Goal: Task Accomplishment & Management: Manage account settings

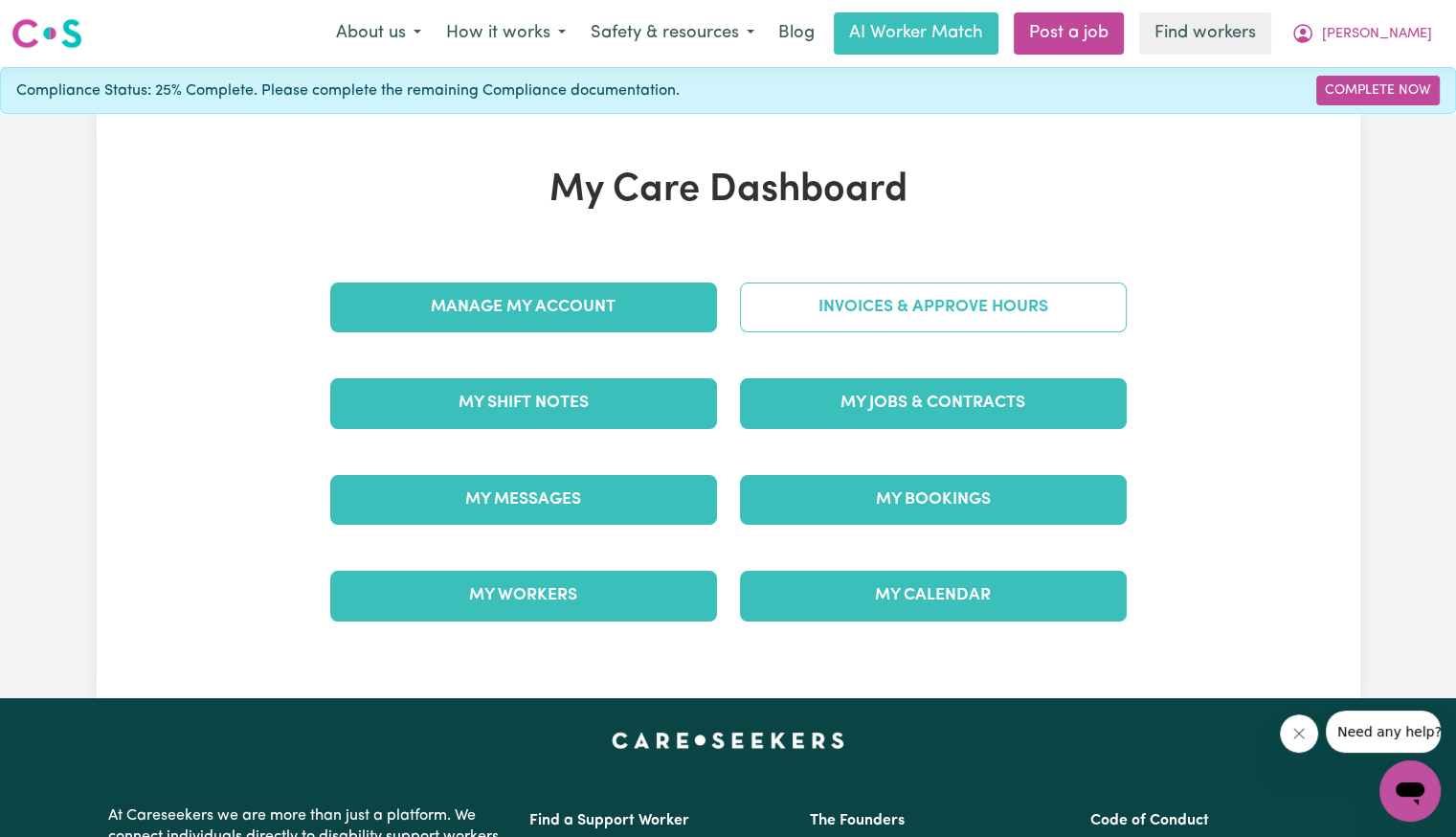
click at [825, 298] on link "Invoices & Approve Hours" at bounding box center [934, 307] width 387 height 50
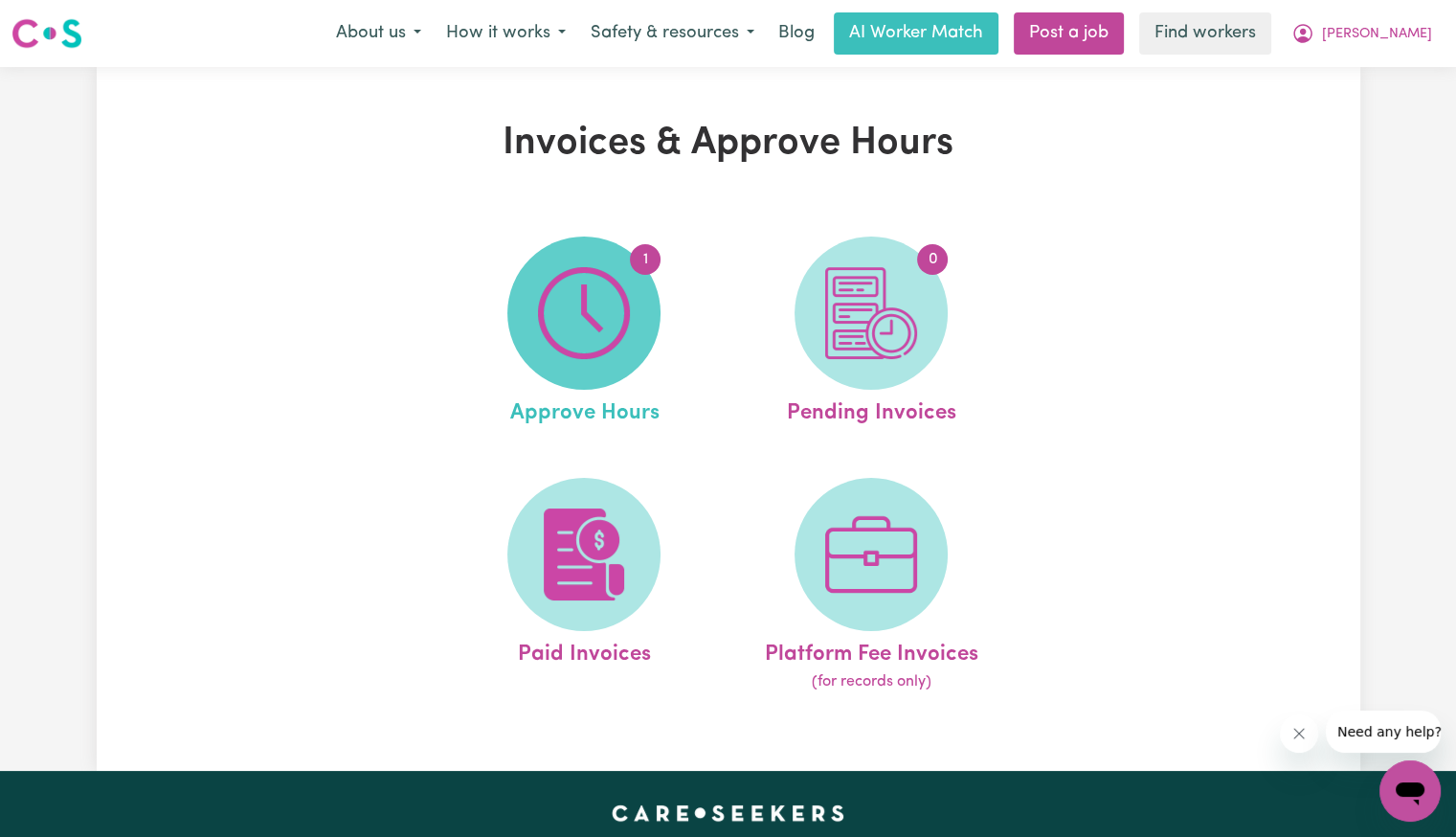
click at [574, 298] on img at bounding box center [584, 313] width 92 height 92
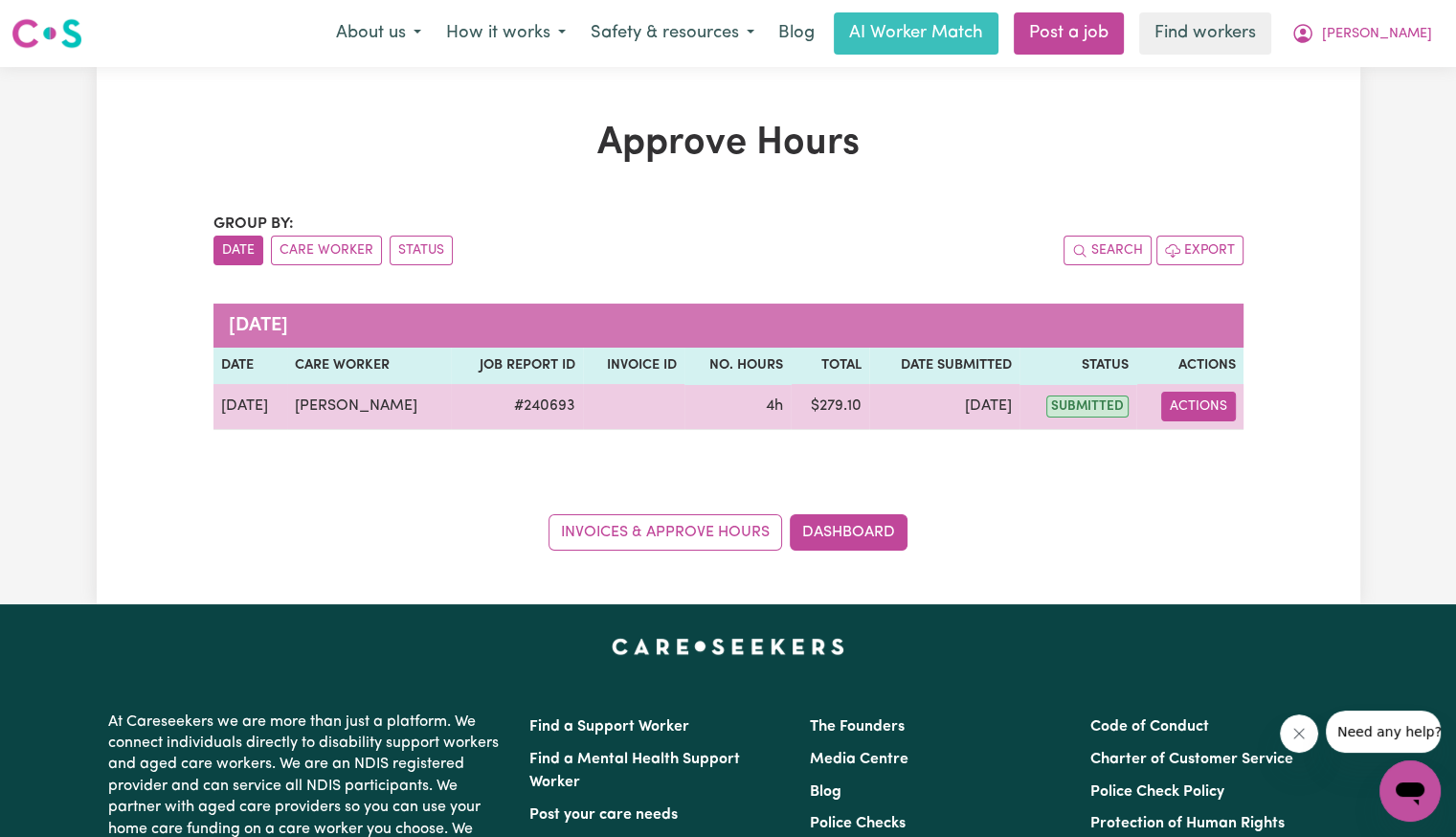
click at [1188, 411] on button "Actions" at bounding box center [1199, 406] width 75 height 30
click at [1184, 455] on icon "View job report 240693" at bounding box center [1188, 451] width 14 height 10
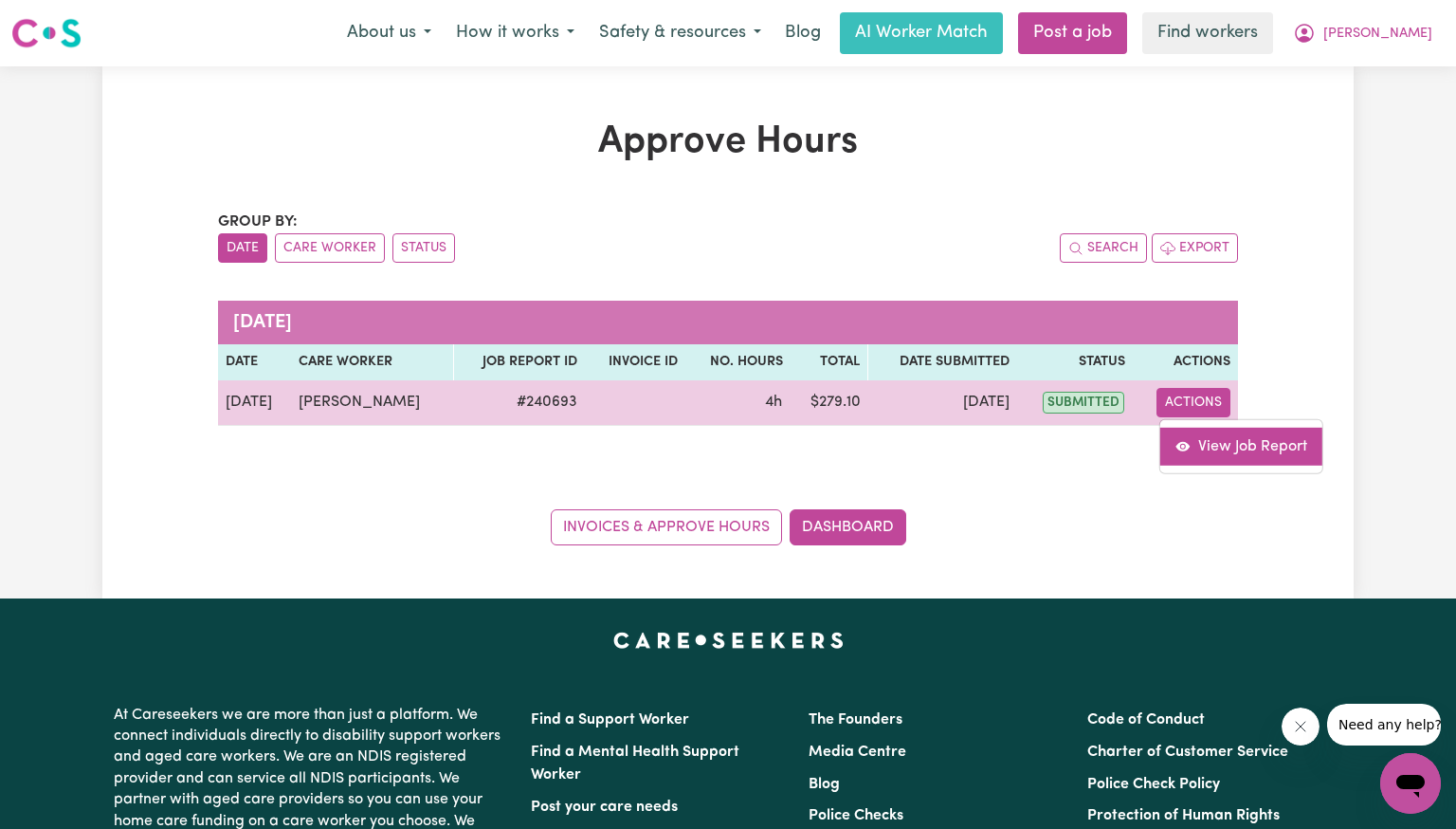
select select "pm"
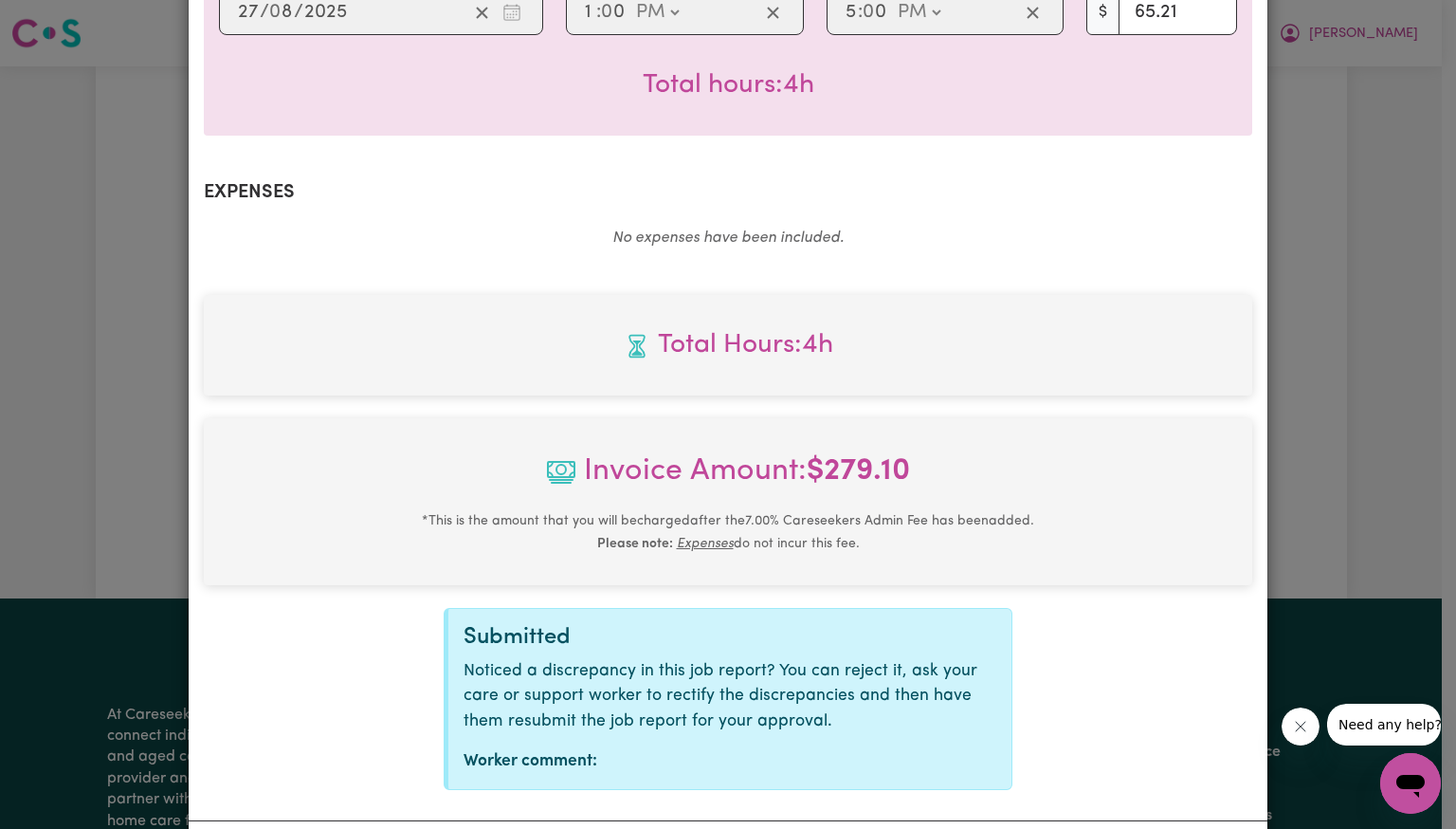
scroll to position [634, 0]
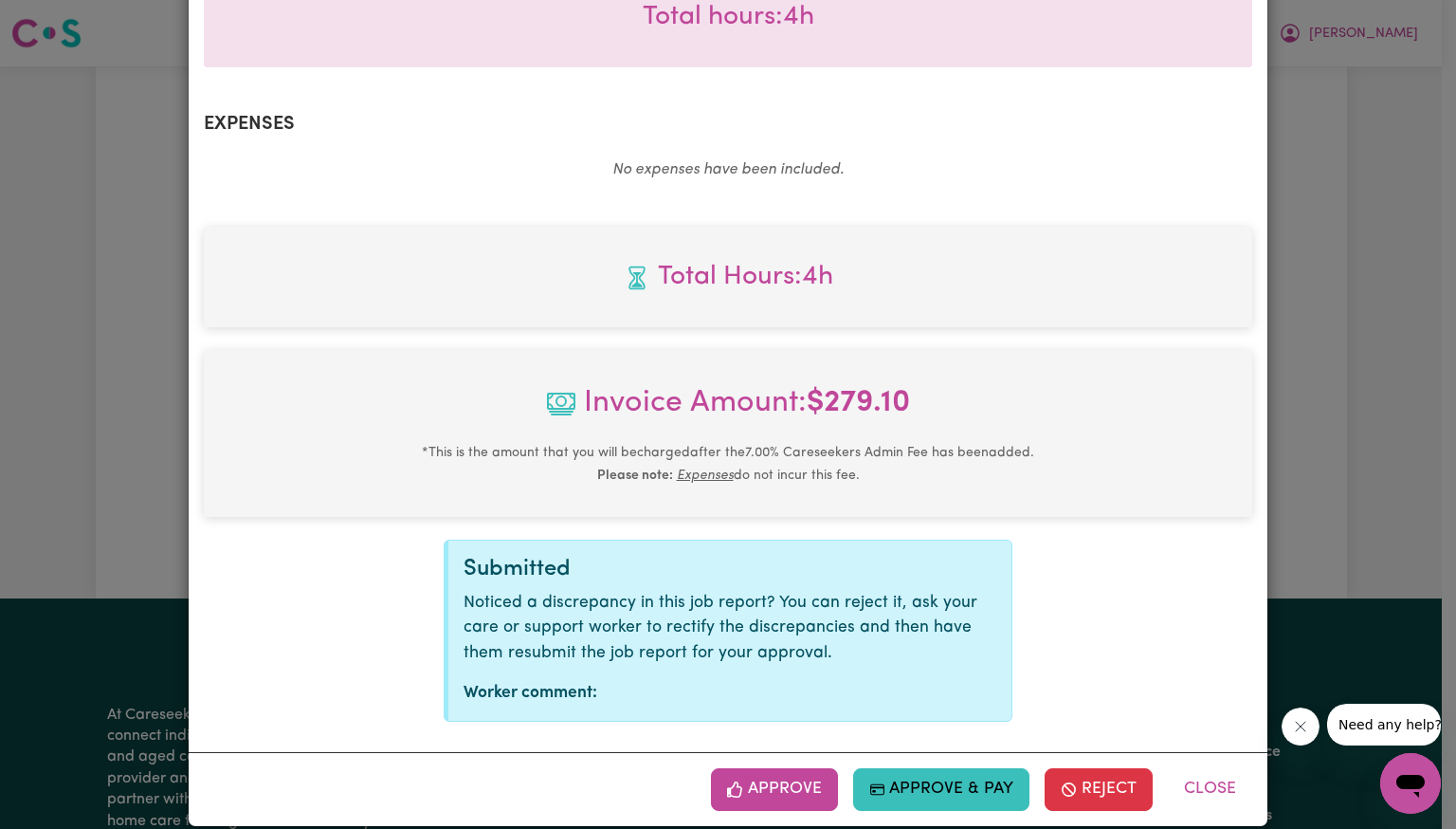
click at [778, 768] on button "Approve" at bounding box center [775, 789] width 127 height 42
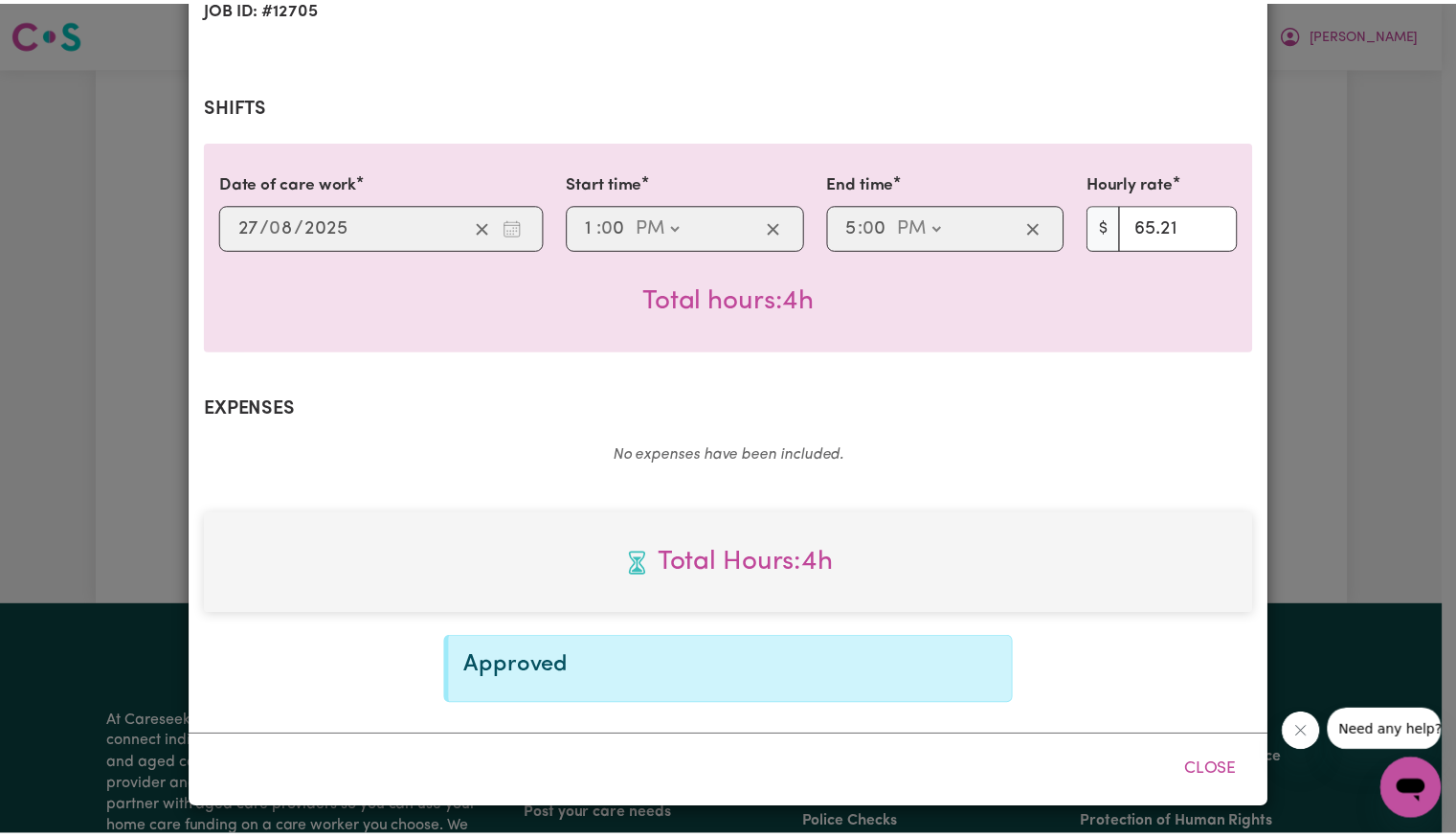
scroll to position [329, 0]
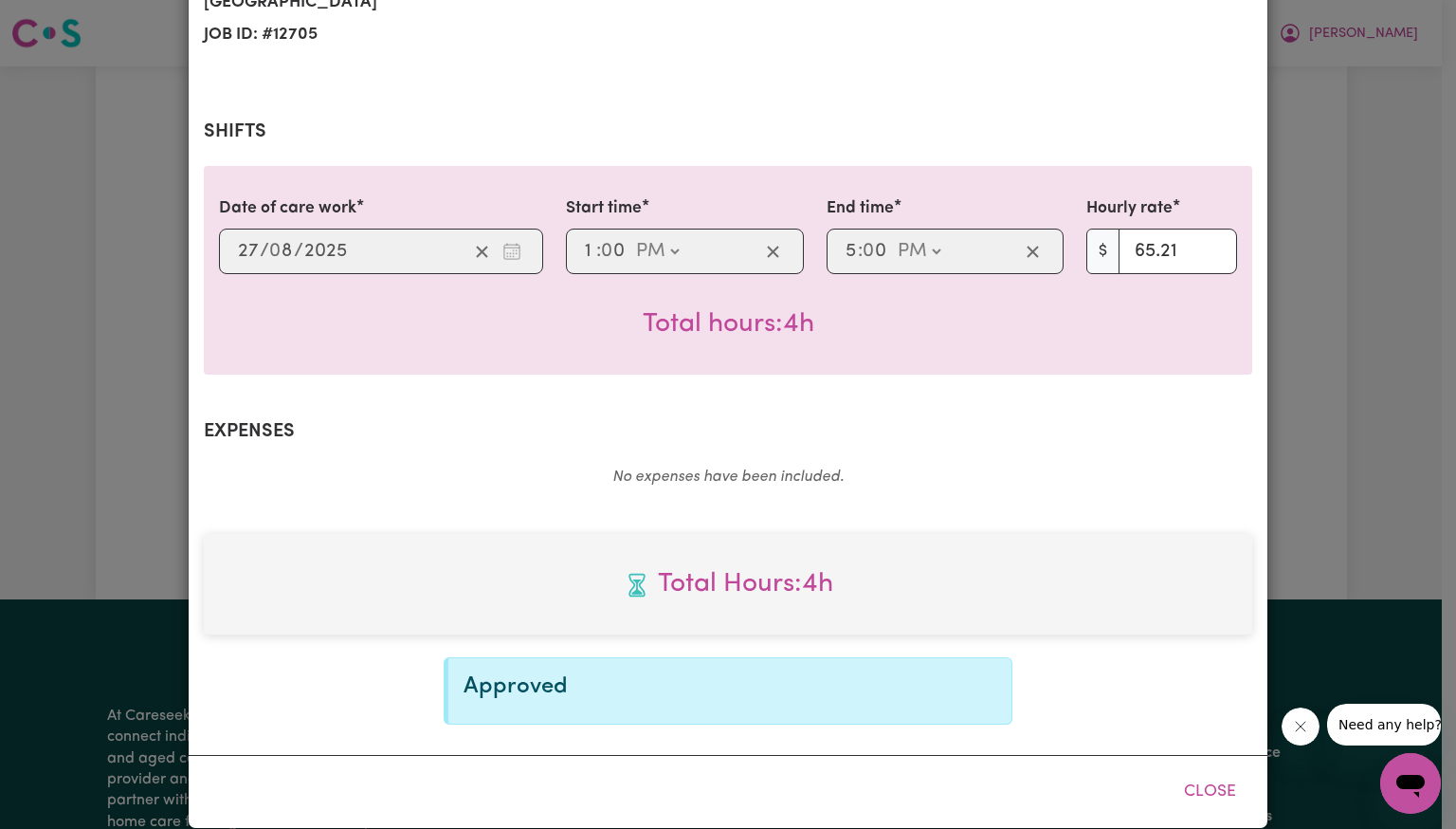
drag, startPoint x: 1210, startPoint y: 767, endPoint x: 1210, endPoint y: 669, distance: 98.0
click at [1210, 771] on button "Close" at bounding box center [1210, 792] width 84 height 42
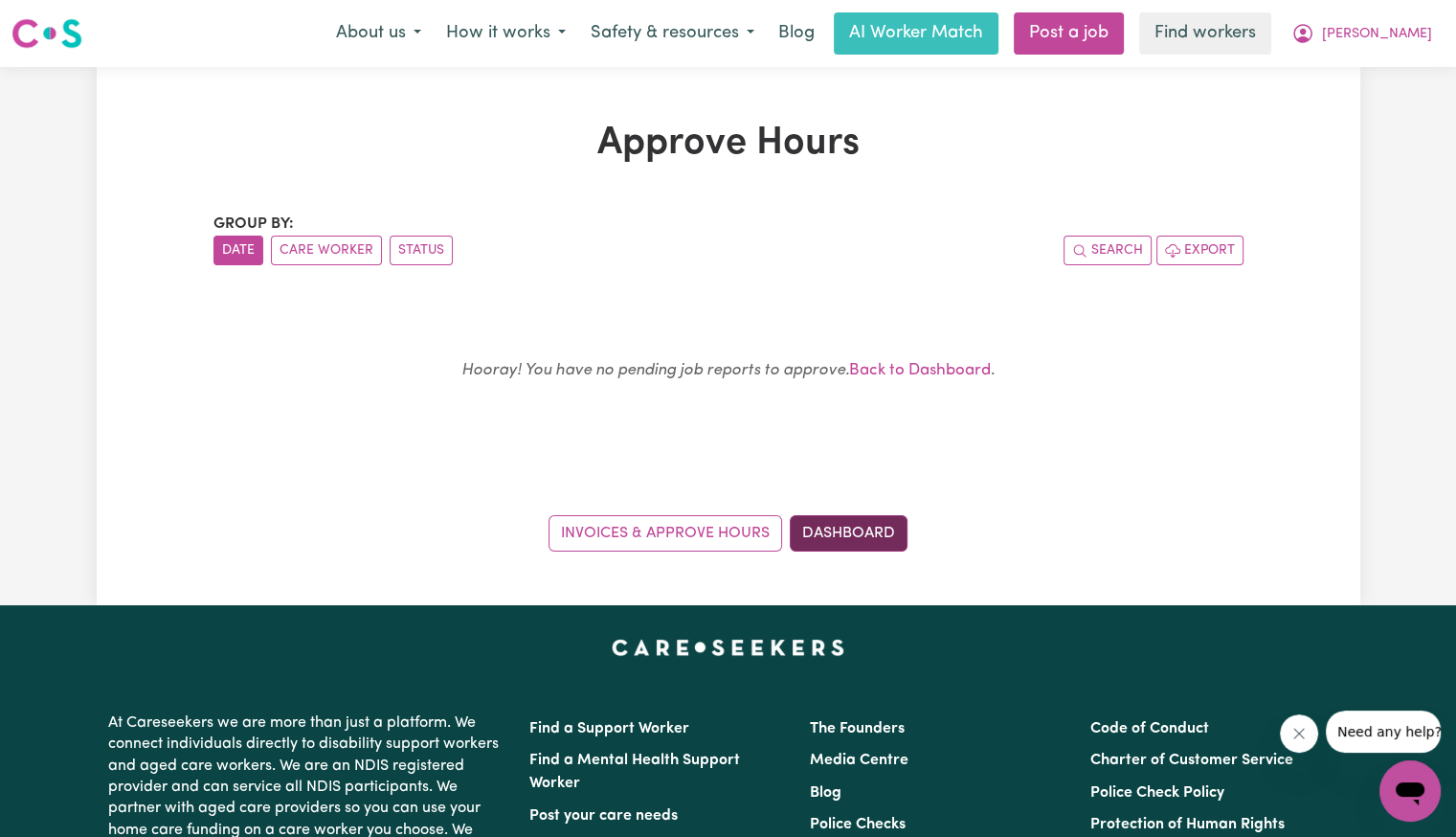
click at [858, 535] on link "Dashboard" at bounding box center [849, 533] width 118 height 36
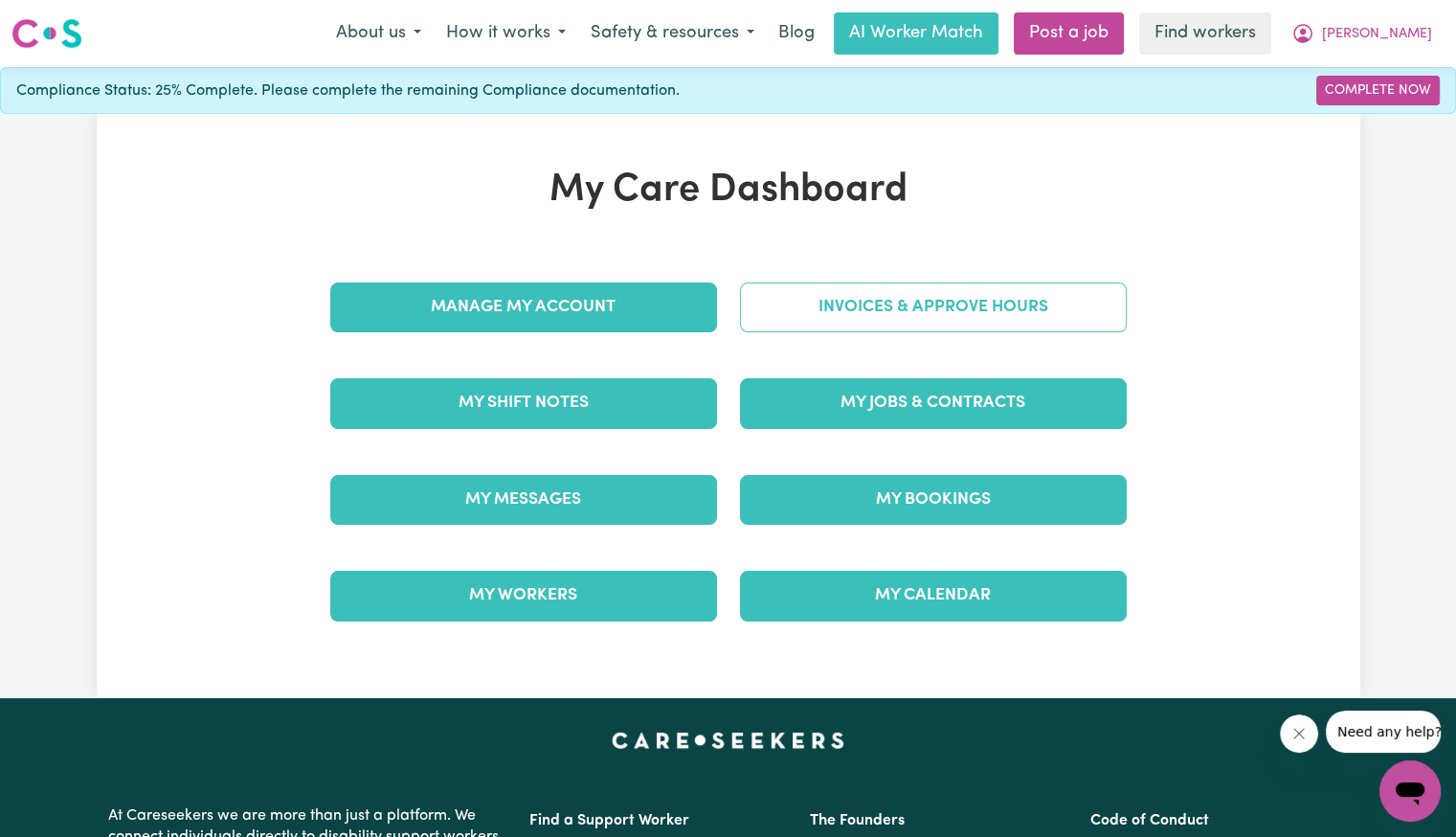
click at [907, 321] on link "Invoices & Approve Hours" at bounding box center [934, 307] width 387 height 50
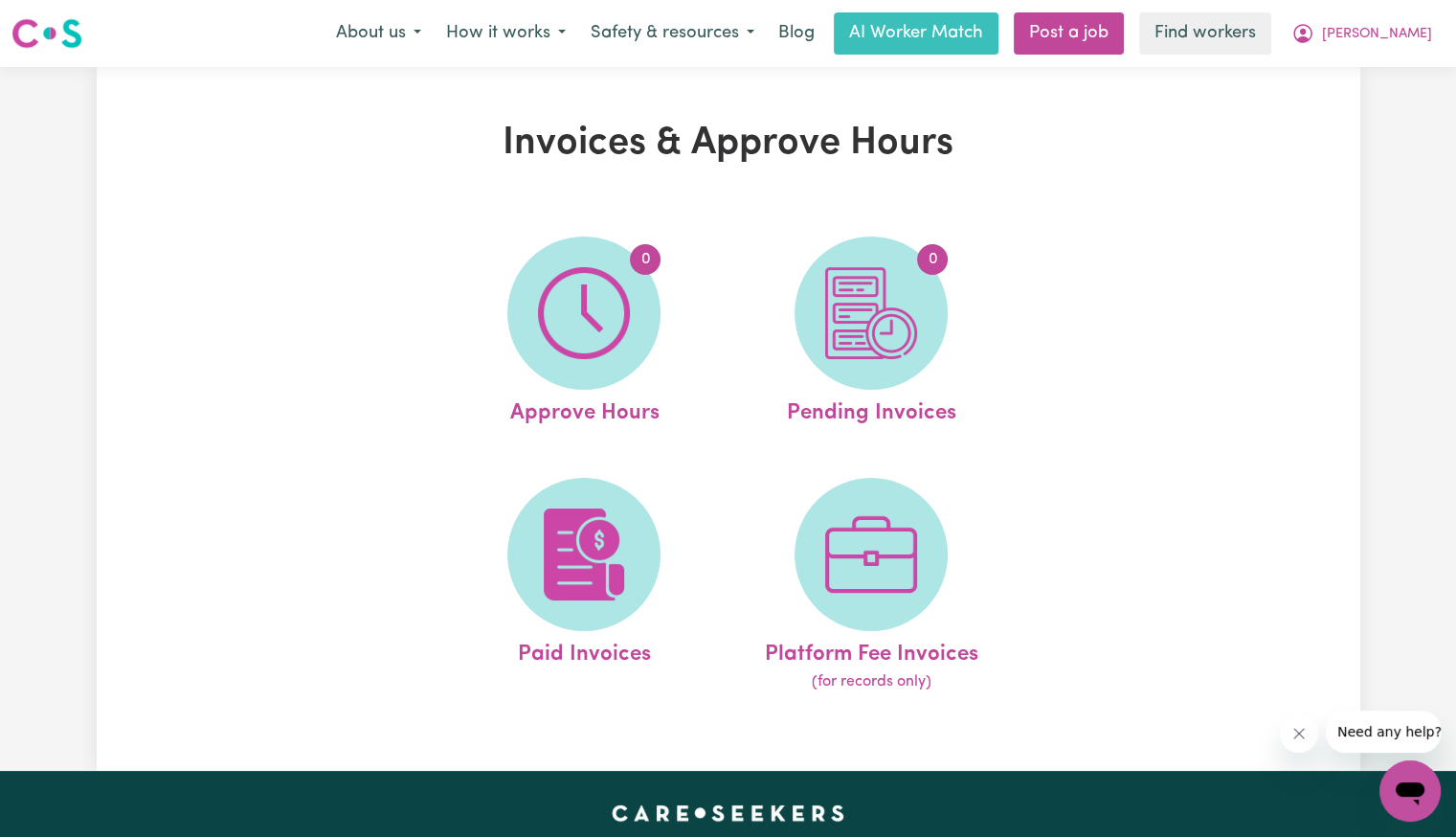
click at [907, 321] on img at bounding box center [872, 313] width 92 height 92
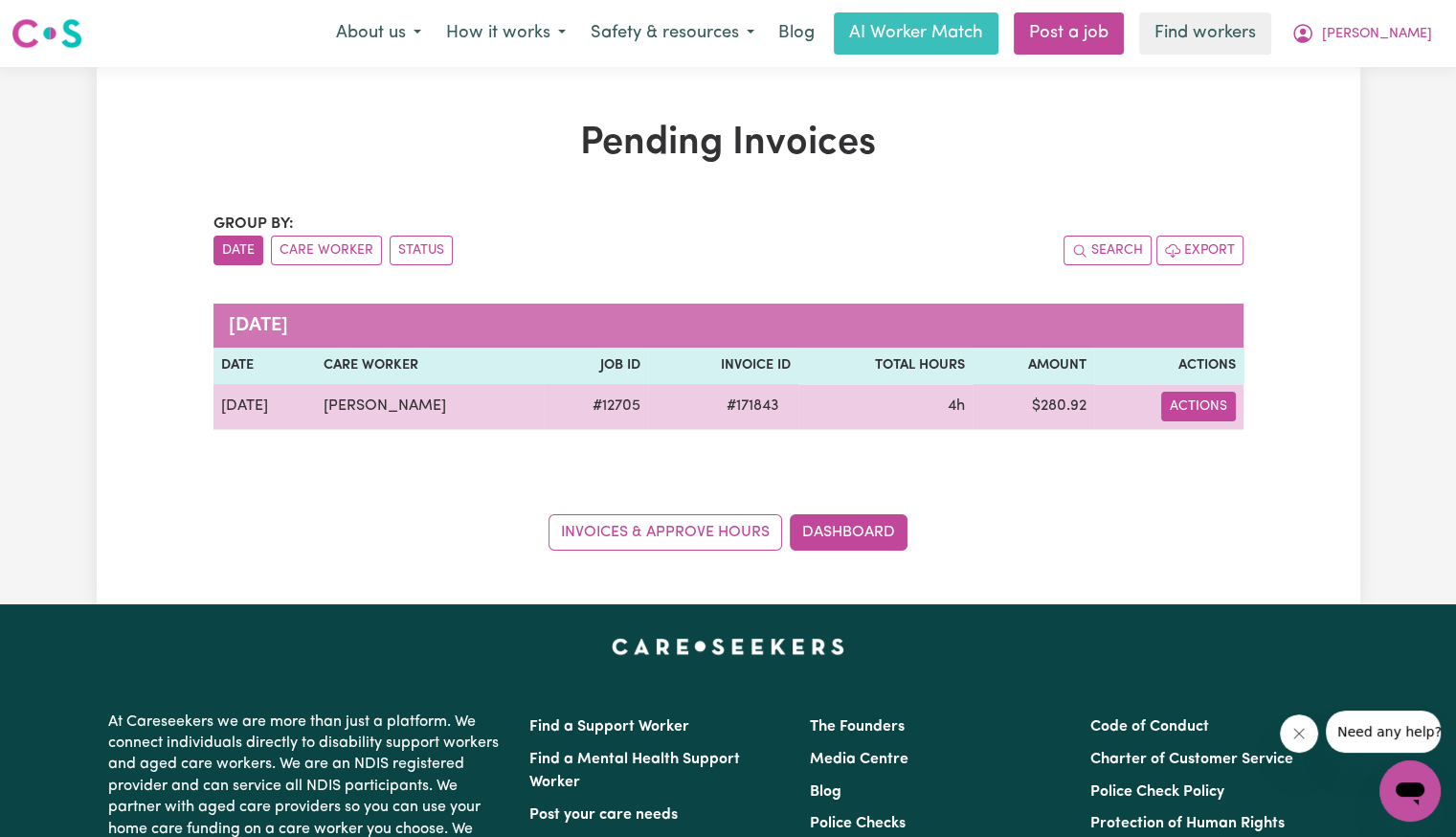
click at [1188, 411] on button "Actions" at bounding box center [1199, 406] width 75 height 30
click at [1217, 461] on link "Download Invoice" at bounding box center [1254, 450] width 175 height 38
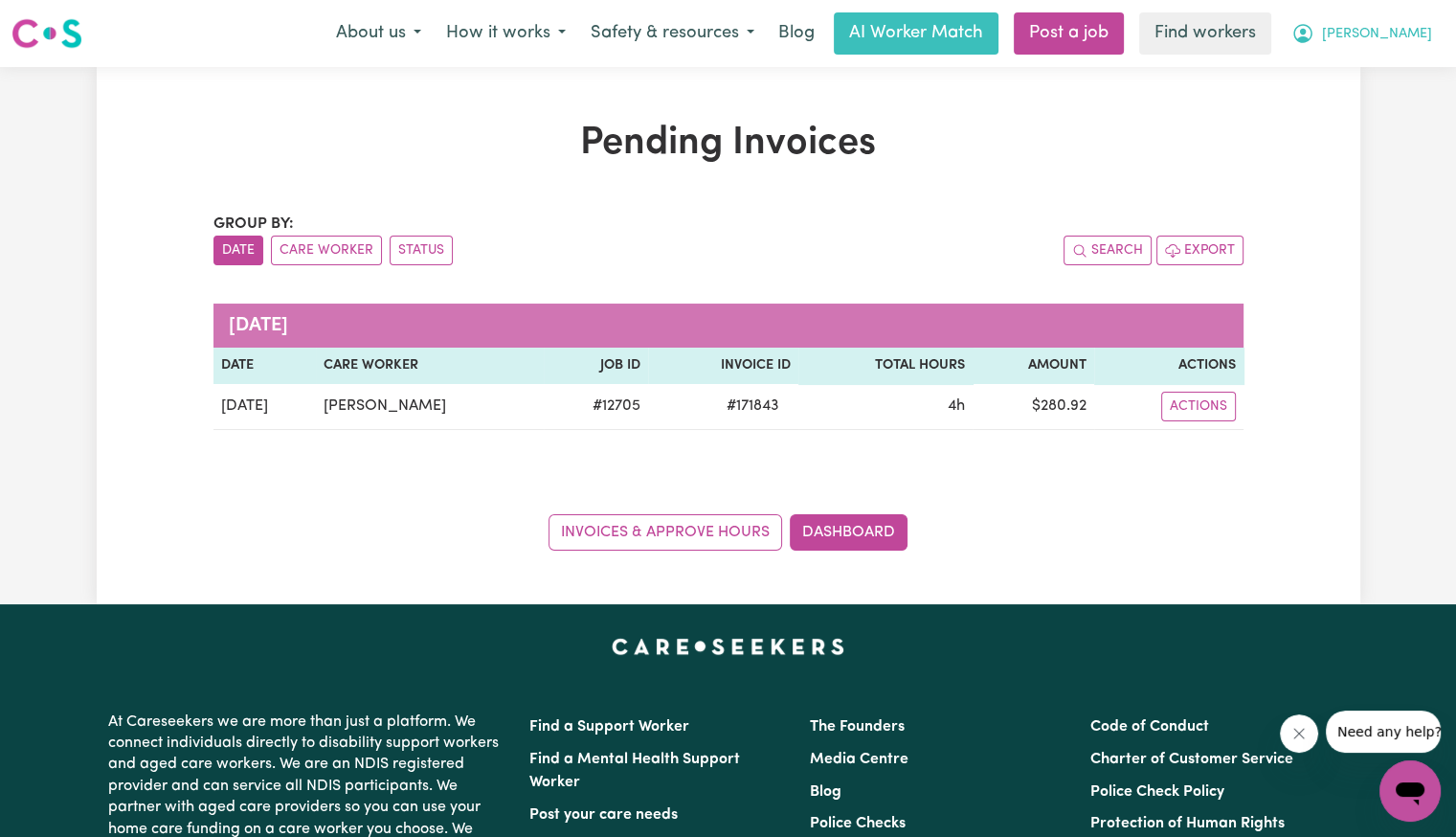
click at [1392, 44] on span "[PERSON_NAME]" at bounding box center [1376, 34] width 110 height 21
click at [1375, 107] on link "Logout" at bounding box center [1369, 110] width 151 height 36
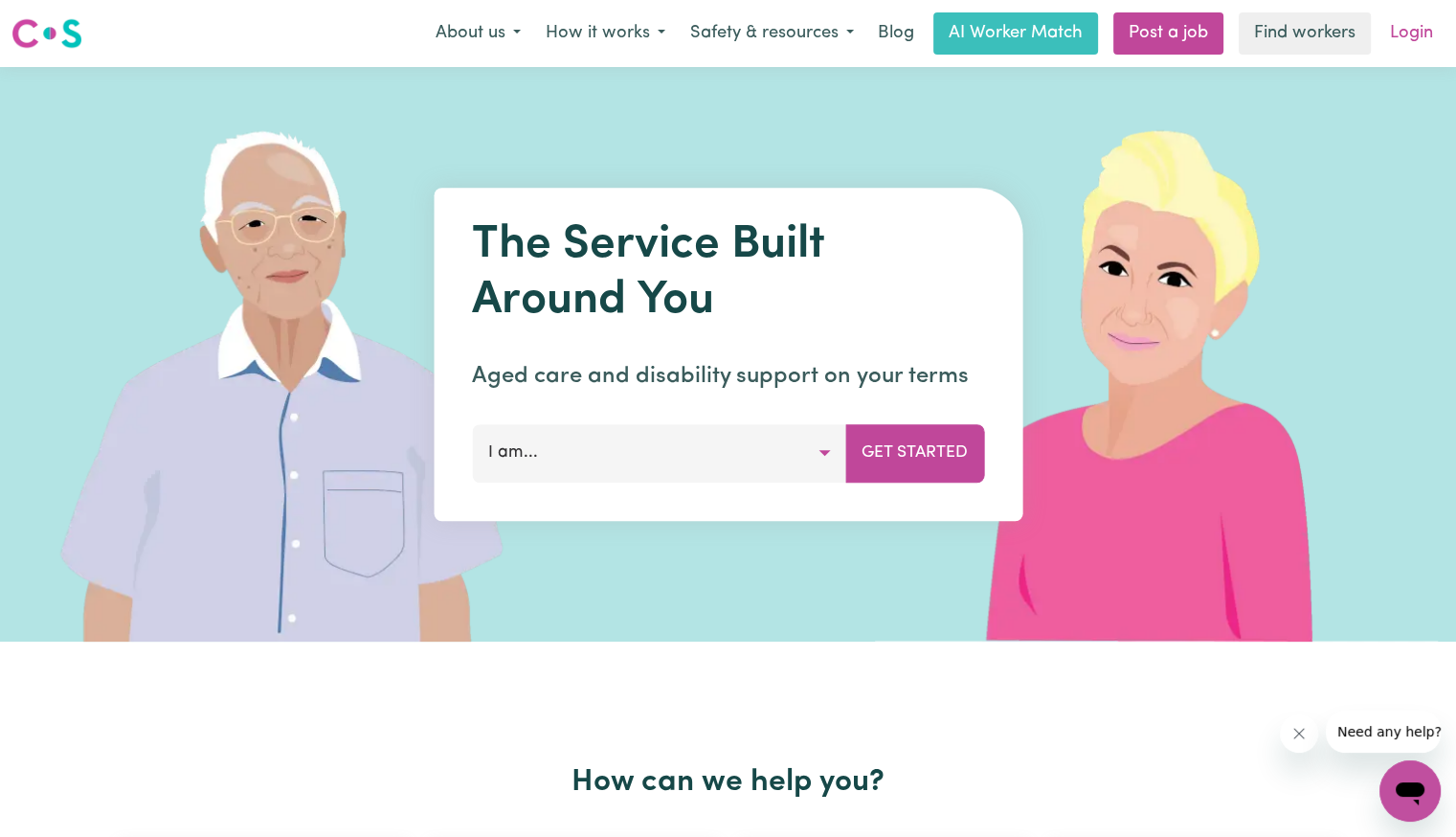
click at [1394, 41] on link "Login" at bounding box center [1411, 34] width 66 height 42
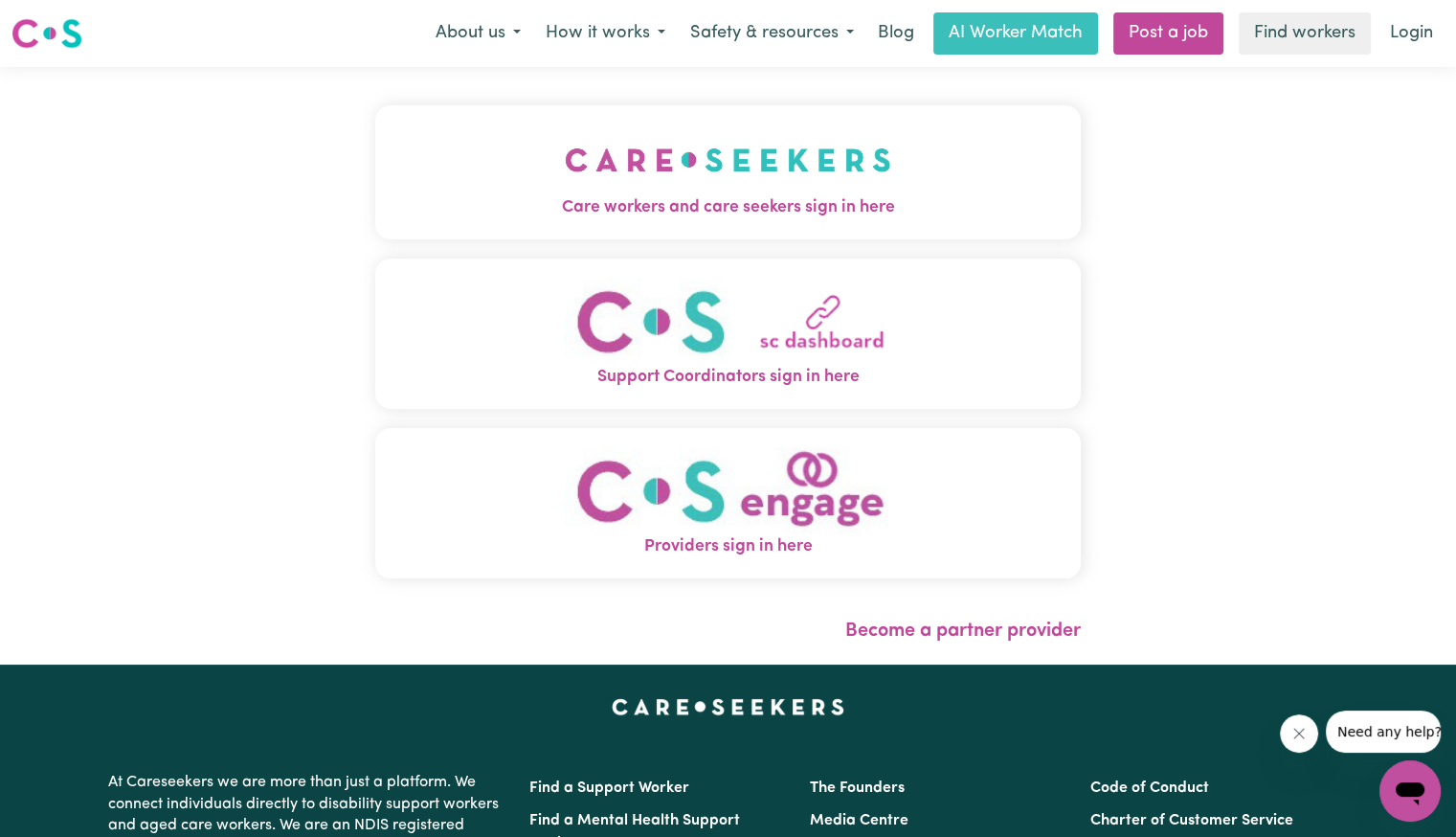
click at [565, 130] on img "Care workers and care seekers sign in here" at bounding box center [728, 160] width 327 height 71
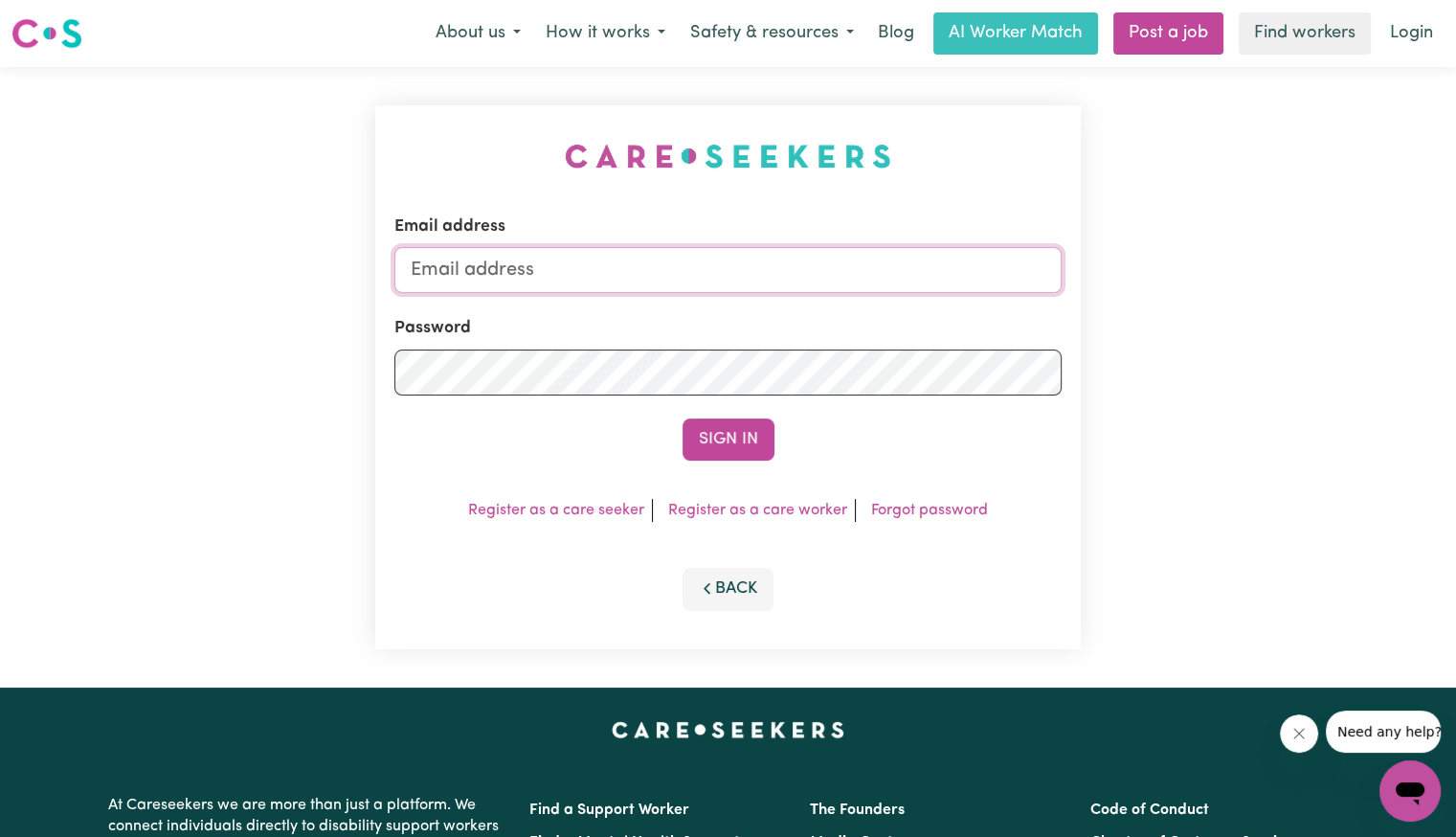
click at [596, 277] on input "Email address" at bounding box center [728, 270] width 668 height 46
type input "[EMAIL_ADDRESS][DOMAIN_NAME]"
click at [683, 418] on button "Sign In" at bounding box center [729, 440] width 92 height 42
